Goal: Information Seeking & Learning: Understand process/instructions

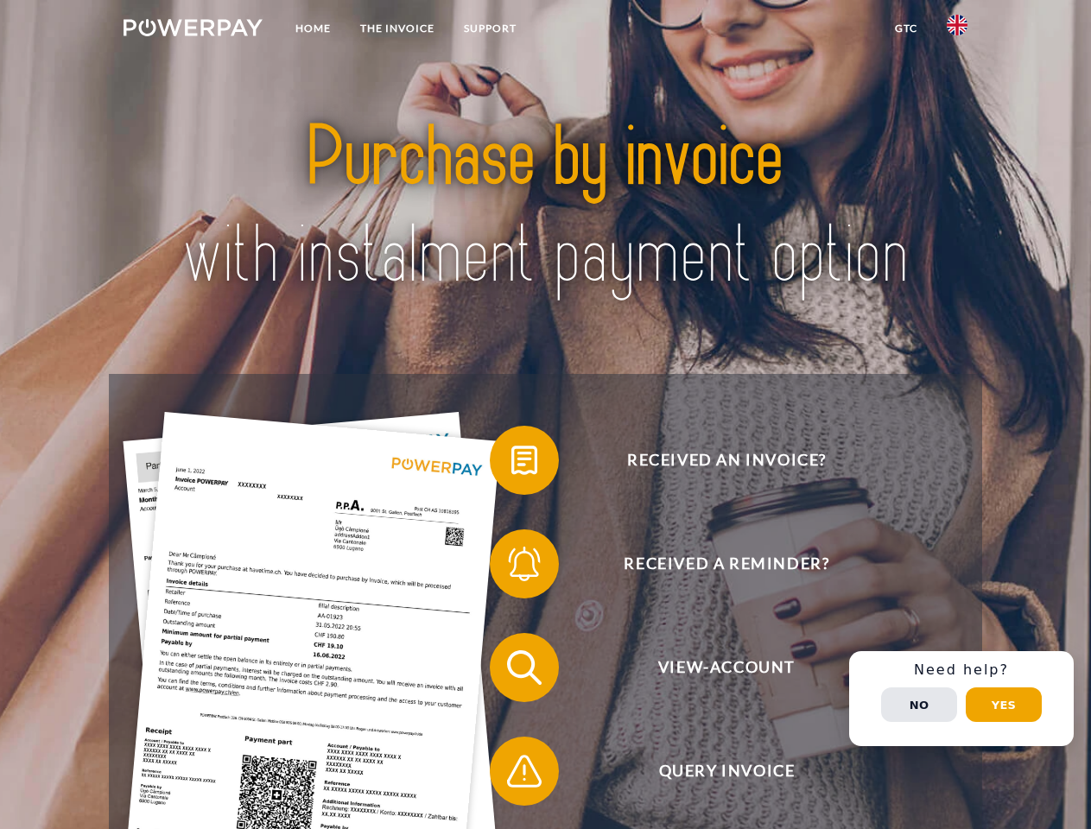
click at [193, 30] on img at bounding box center [193, 27] width 139 height 17
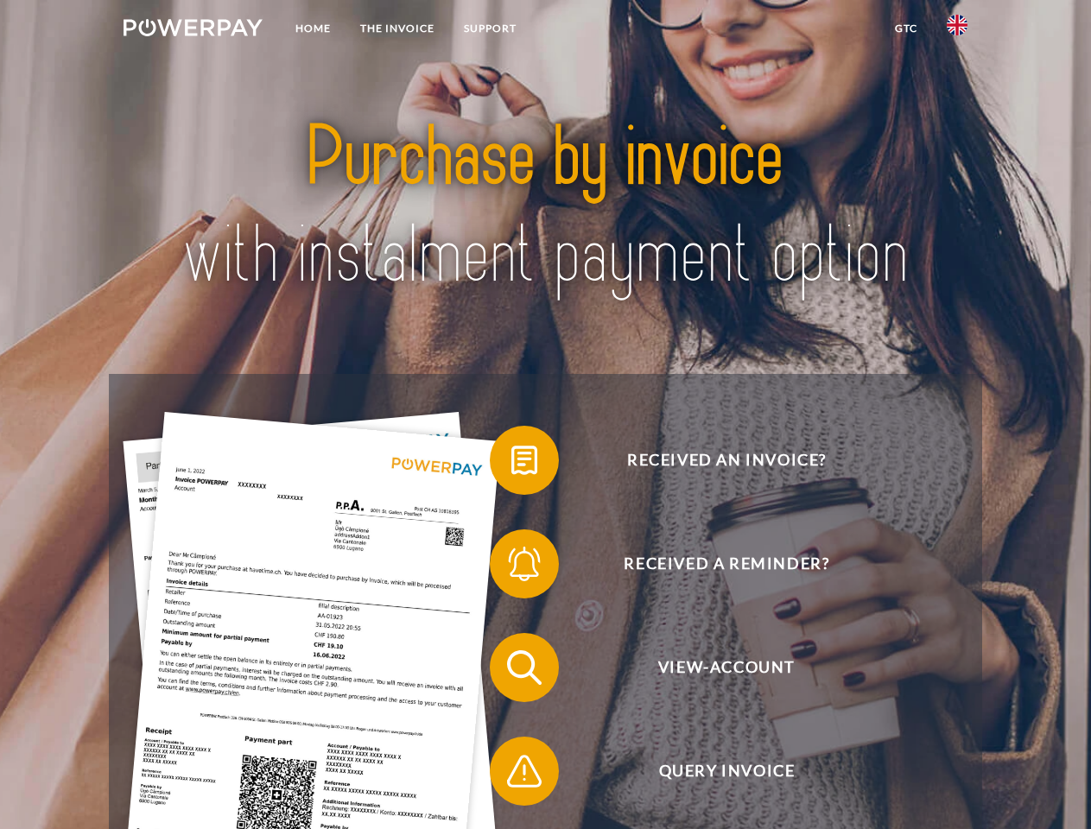
click at [957, 30] on img at bounding box center [957, 25] width 21 height 21
click at [905, 29] on link "GTC" at bounding box center [906, 28] width 52 height 31
click at [511, 464] on span at bounding box center [498, 460] width 86 height 86
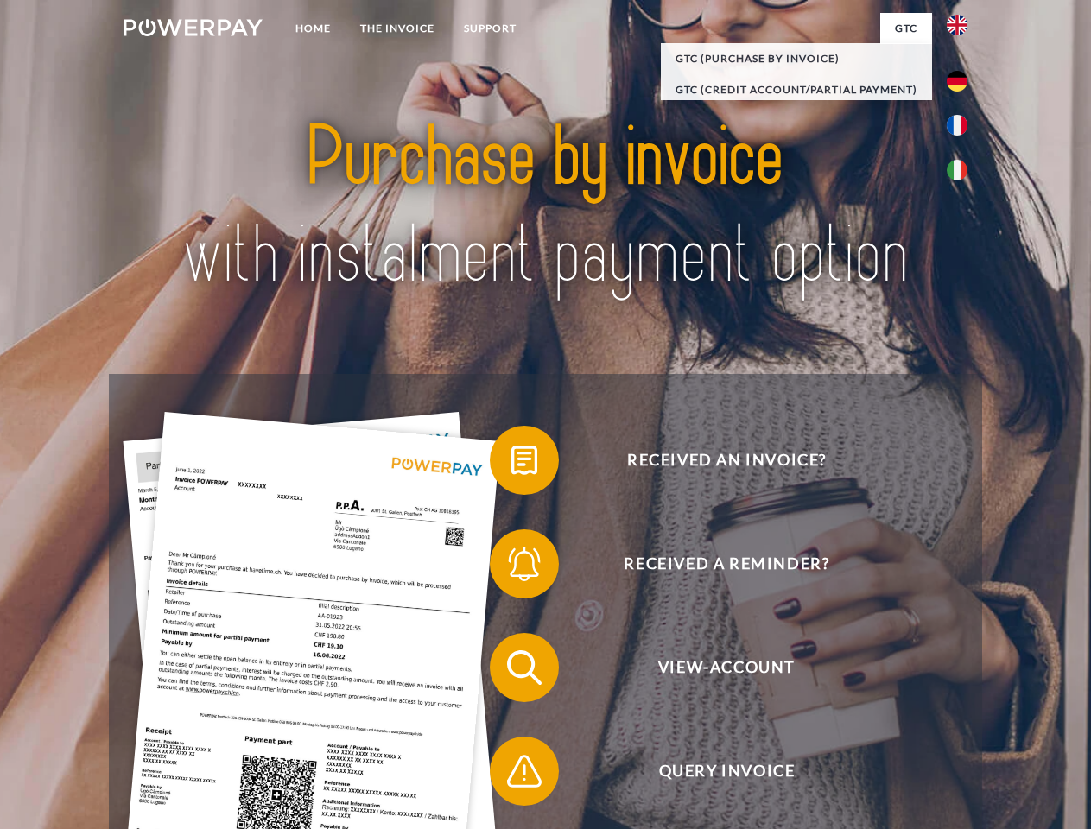
click at [511, 567] on span at bounding box center [498, 564] width 86 height 86
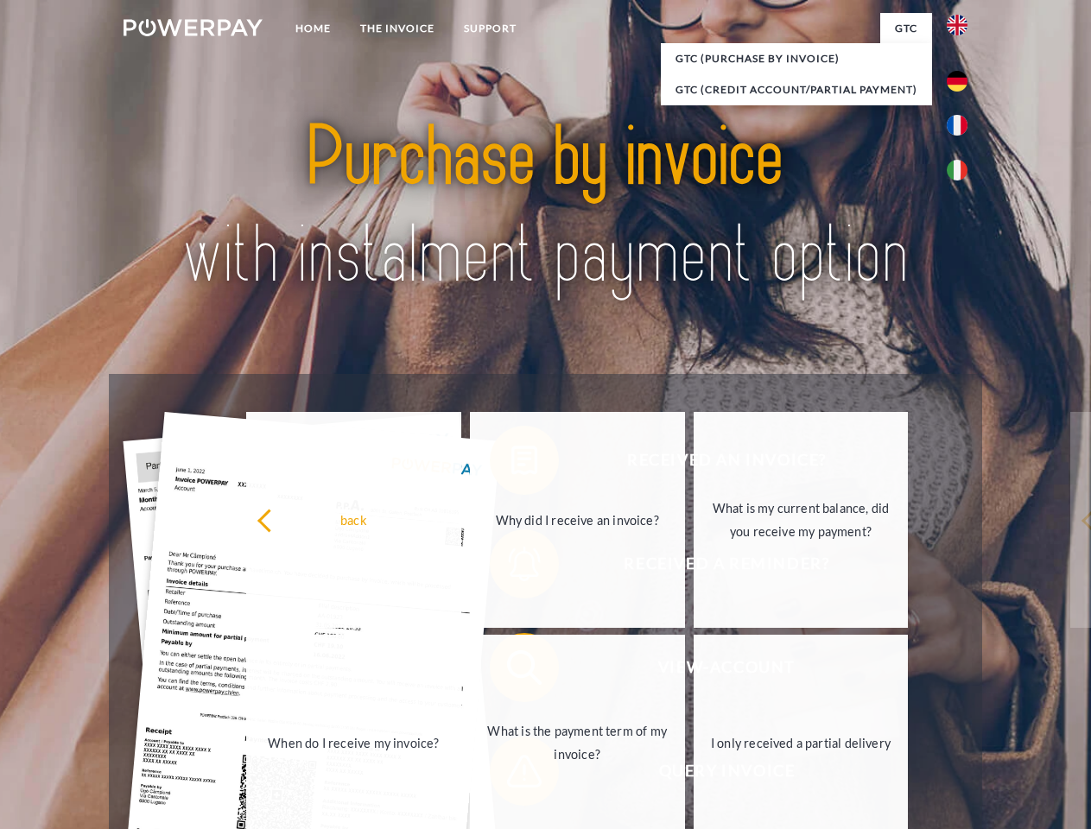
click at [511, 671] on link "What is the payment term of my invoice?" at bounding box center [577, 743] width 215 height 216
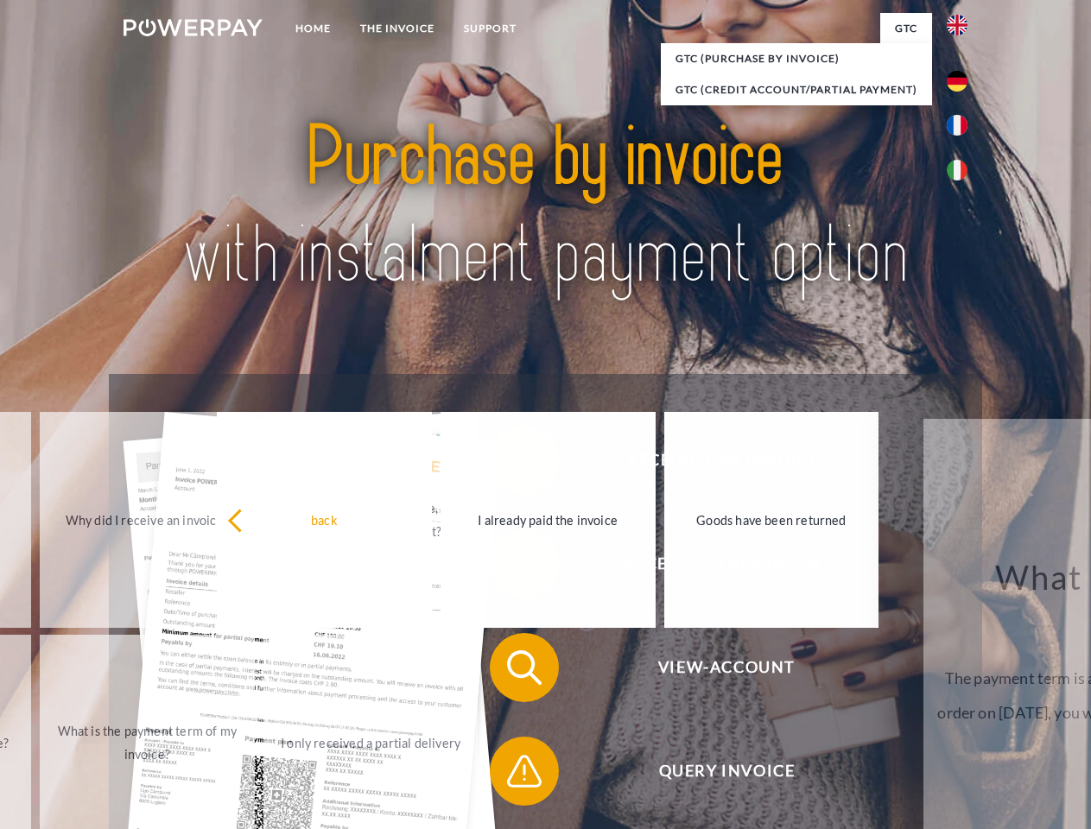
click at [511, 775] on span at bounding box center [498, 771] width 86 height 86
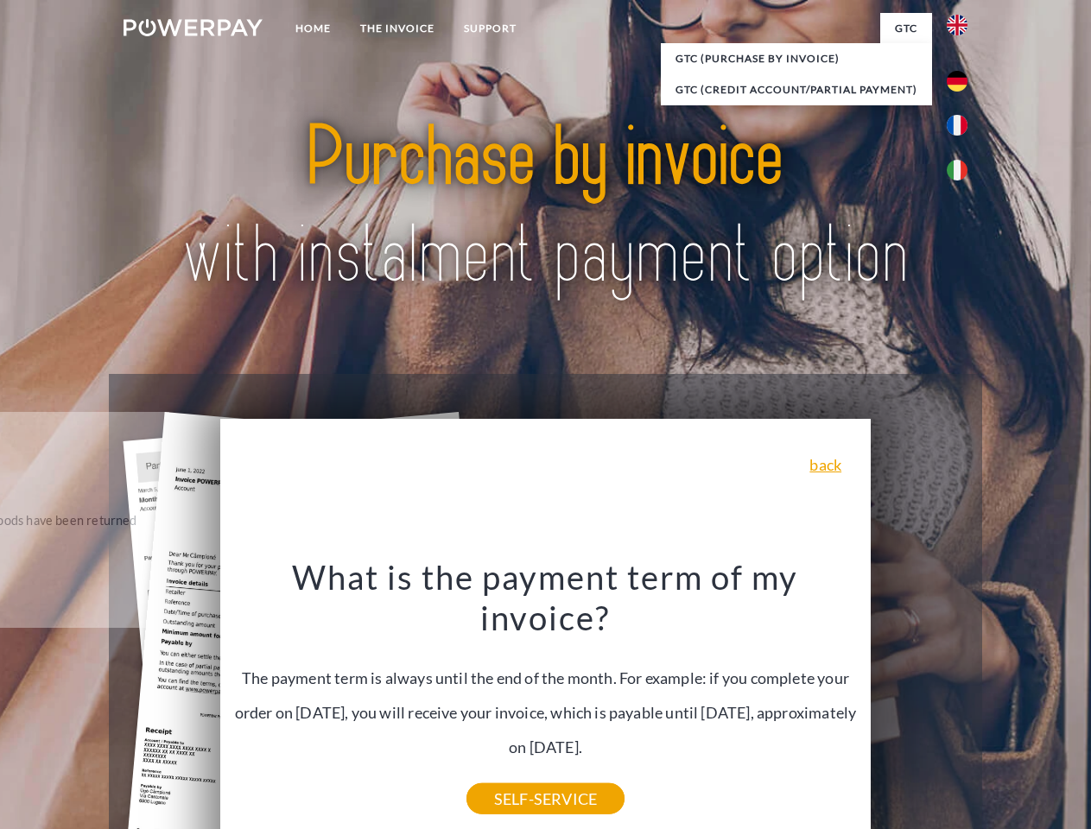
click at [961, 699] on div "Received an invoice? Received a reminder? View-Account Query Invoice" at bounding box center [545, 719] width 872 height 691
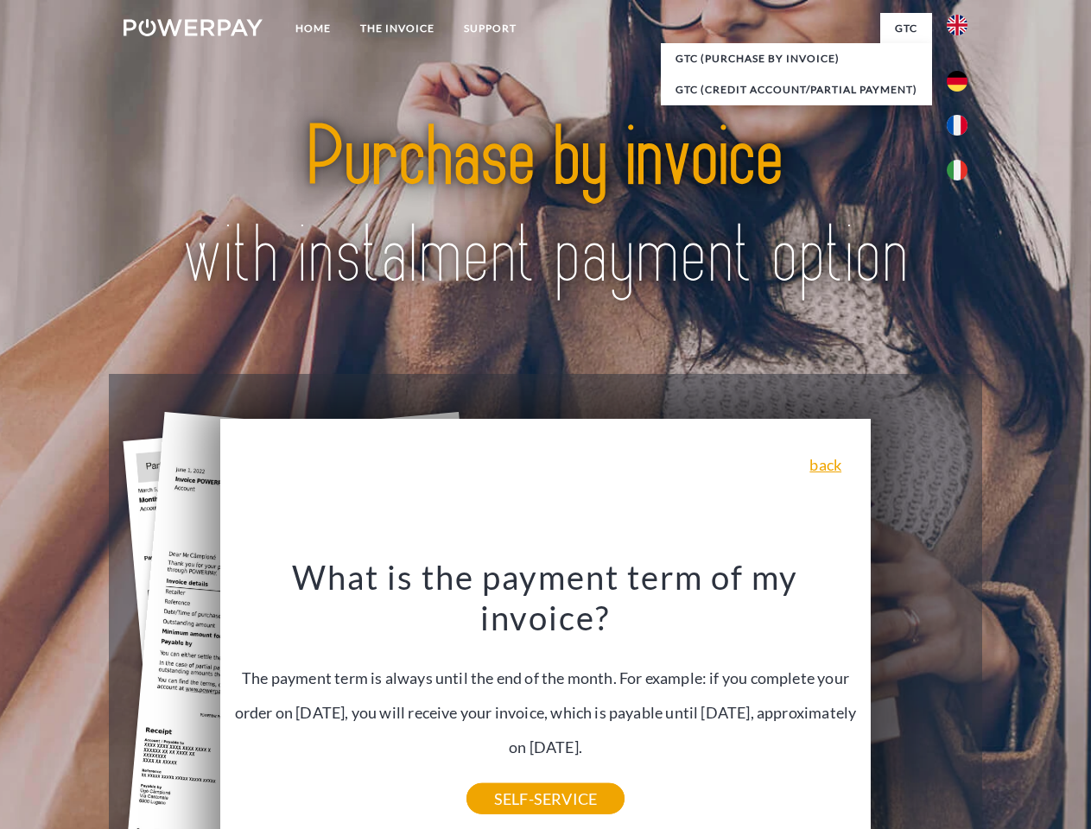
click at [919, 702] on span "View-Account" at bounding box center [726, 667] width 423 height 69
click at [1004, 705] on header "Home THE INVOICE Support" at bounding box center [545, 596] width 1091 height 1193
